Goal: Task Accomplishment & Management: Manage account settings

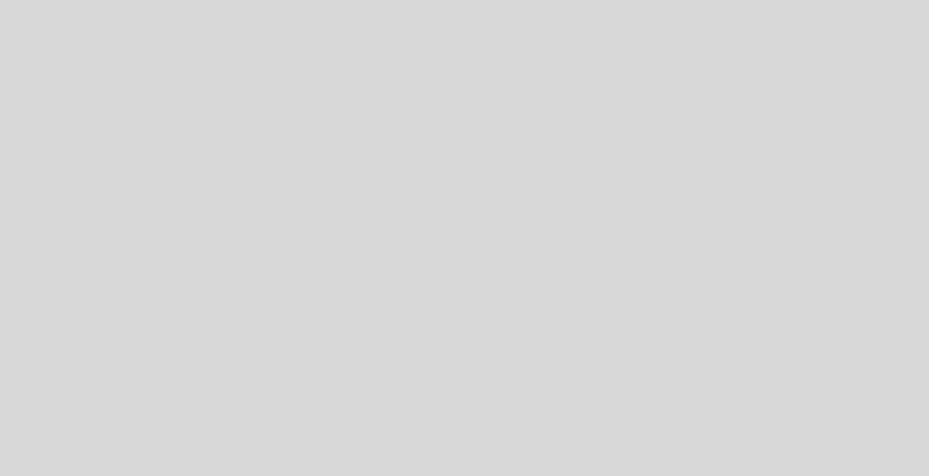
select select "es"
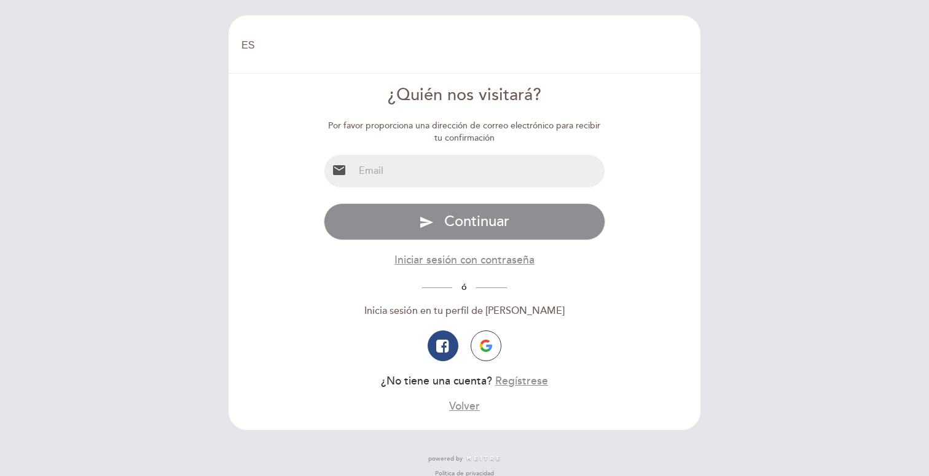
click at [456, 162] on input "email" at bounding box center [479, 171] width 251 height 33
type input "[EMAIL_ADDRESS][DOMAIN_NAME]"
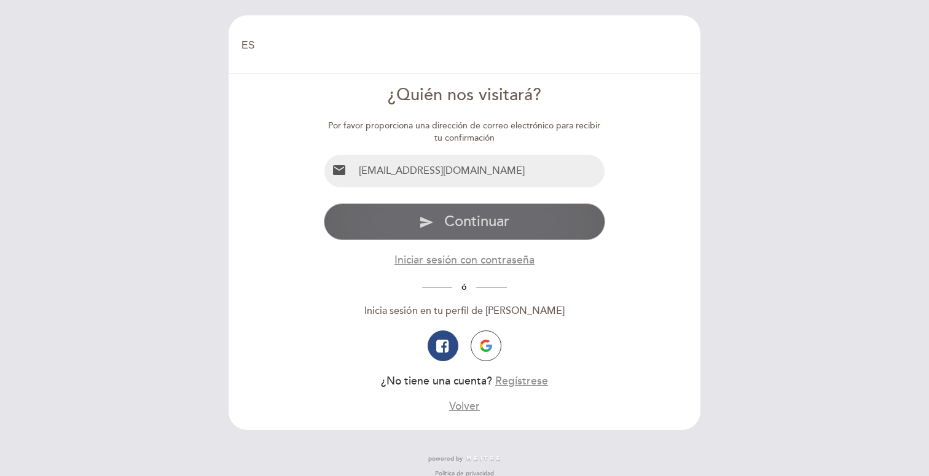
click at [467, 233] on button "send Continuar" at bounding box center [465, 221] width 282 height 37
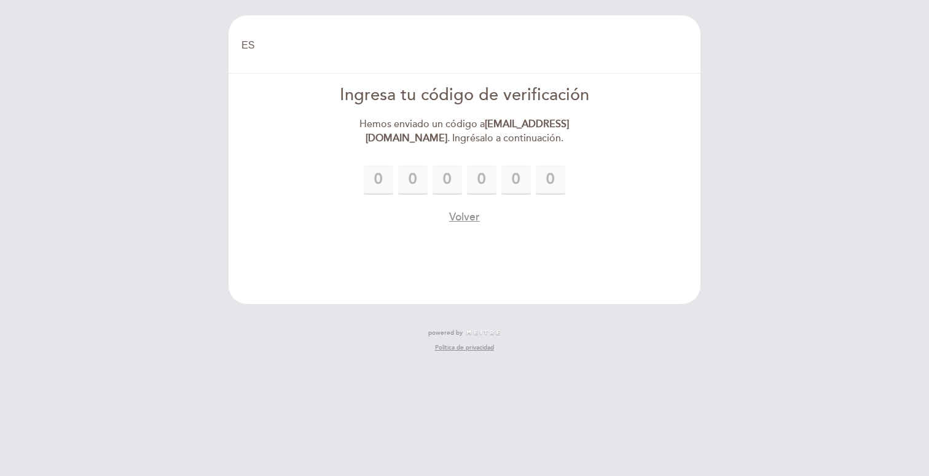
type input "6"
type input "5"
type input "2"
type input "5"
type input "2"
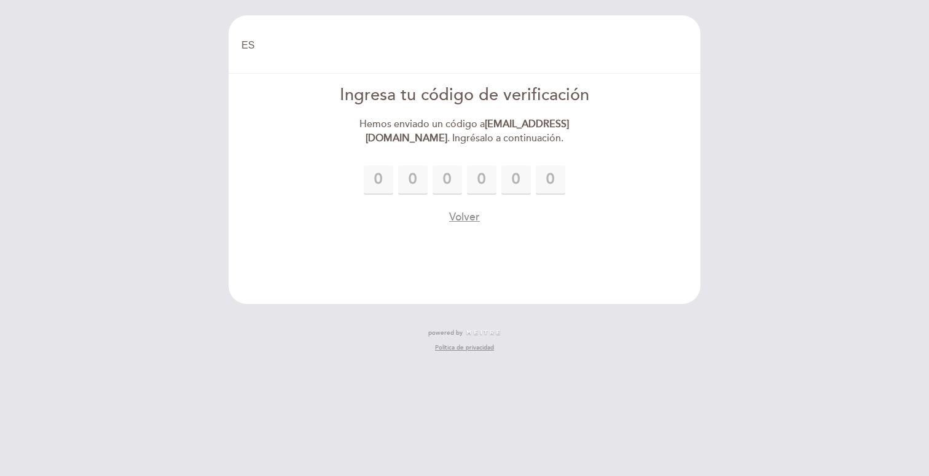
type input "9"
